Goal: Use online tool/utility: Utilize a website feature to perform a specific function

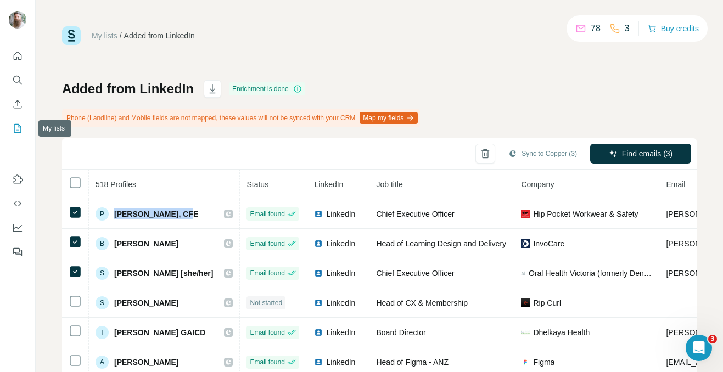
click at [14, 129] on icon "My lists" at bounding box center [17, 128] width 7 height 9
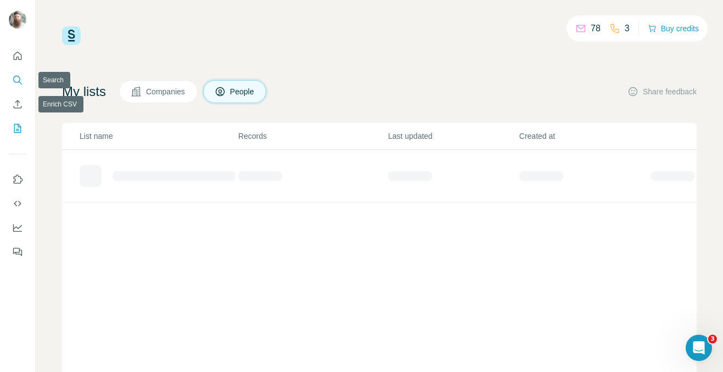
click at [22, 77] on icon "Search" at bounding box center [17, 80] width 11 height 11
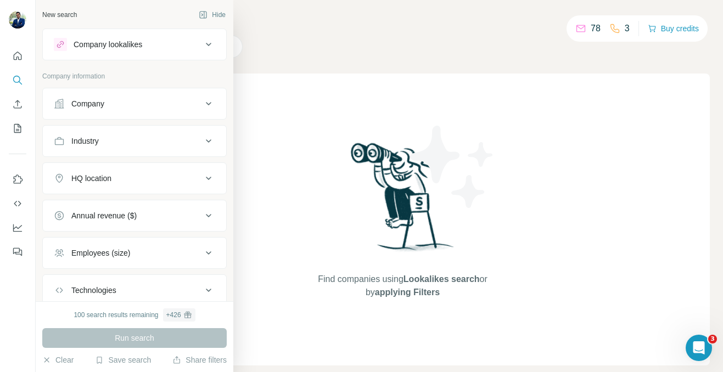
scroll to position [73, 0]
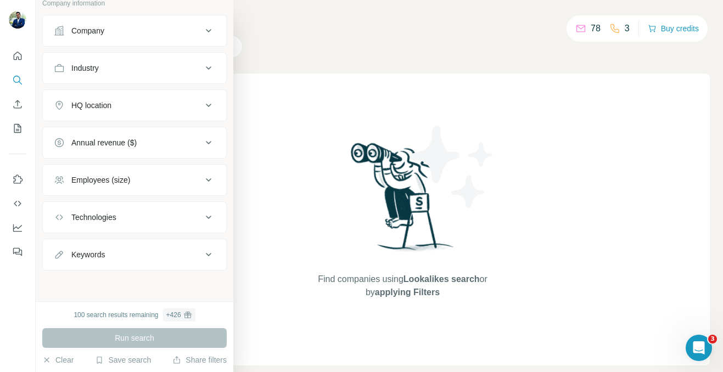
click at [113, 247] on button "Keywords" at bounding box center [134, 255] width 183 height 26
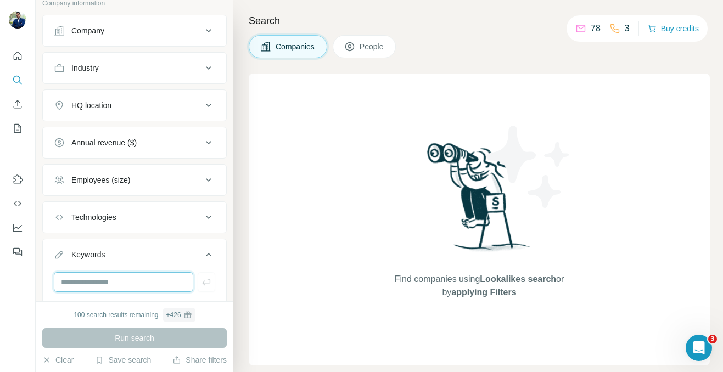
click at [105, 275] on input "text" at bounding box center [123, 282] width 139 height 20
type input "**********"
click at [134, 337] on div "Run search" at bounding box center [134, 338] width 184 height 20
click at [362, 42] on span "People" at bounding box center [372, 46] width 25 height 11
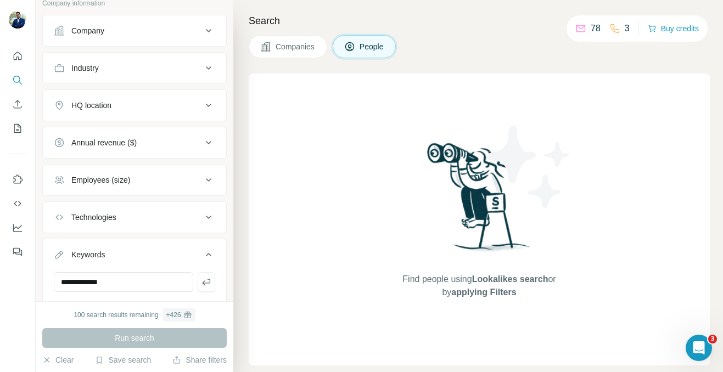
click at [194, 293] on div "**********" at bounding box center [134, 286] width 183 height 29
click at [201, 281] on icon "button" at bounding box center [206, 282] width 11 height 11
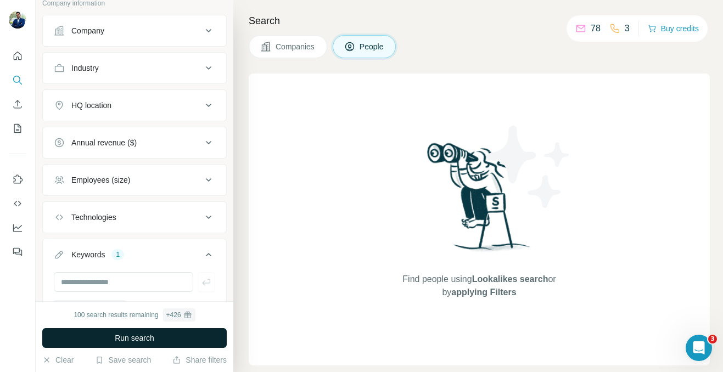
click at [170, 329] on button "Run search" at bounding box center [134, 338] width 184 height 20
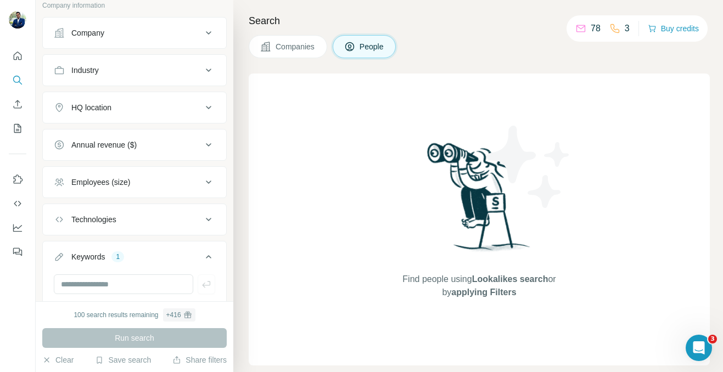
scroll to position [242, 0]
